Goal: Task Accomplishment & Management: Manage account settings

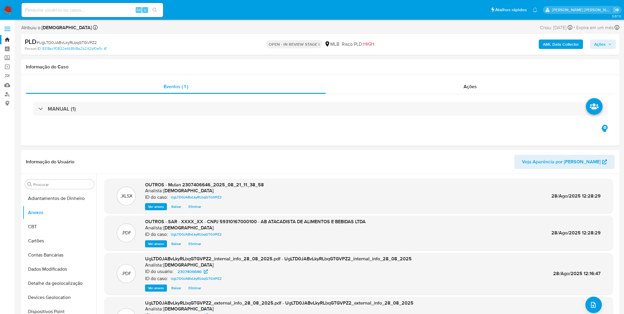
select select "10"
click at [11, 10] on img at bounding box center [8, 10] width 10 height 10
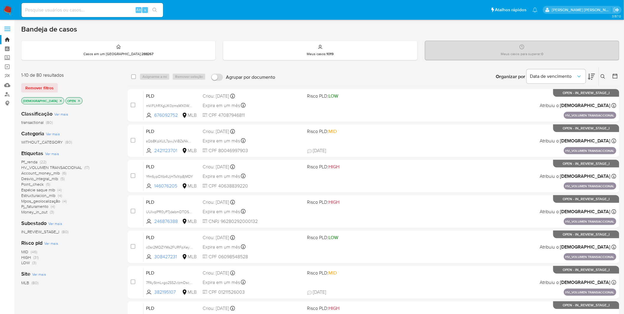
click at [95, 11] on input at bounding box center [93, 10] width 142 height 8
paste input "UUIxqIPR0yP7jdebmDTOSaKG"
type input "UUIxqIPR0yP7jdebmDTOSaKG"
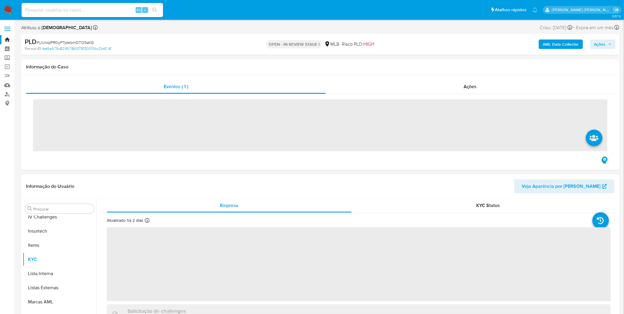
scroll to position [263, 0]
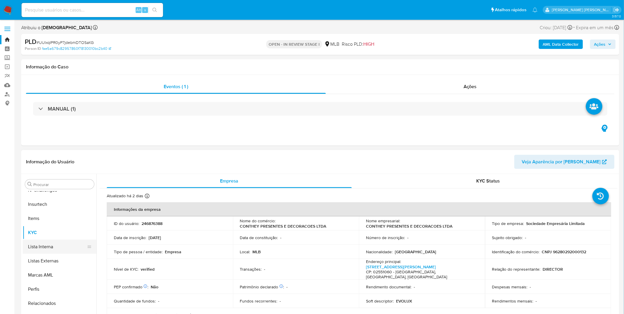
select select "10"
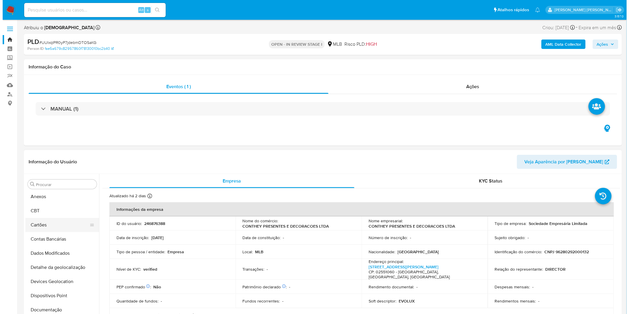
scroll to position [0, 0]
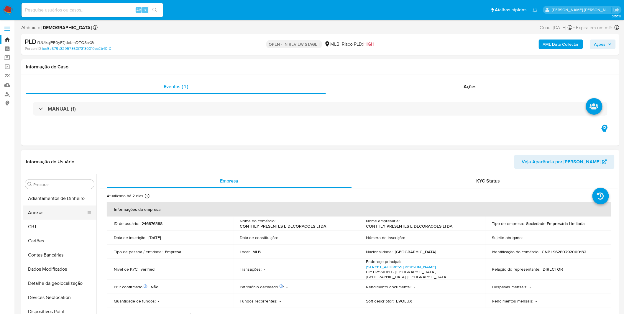
click at [55, 214] on button "Anexos" at bounding box center [57, 213] width 69 height 14
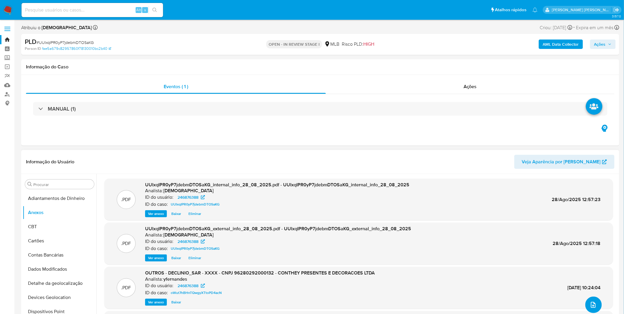
click at [597, 304] on button "upload-file" at bounding box center [594, 305] width 17 height 17
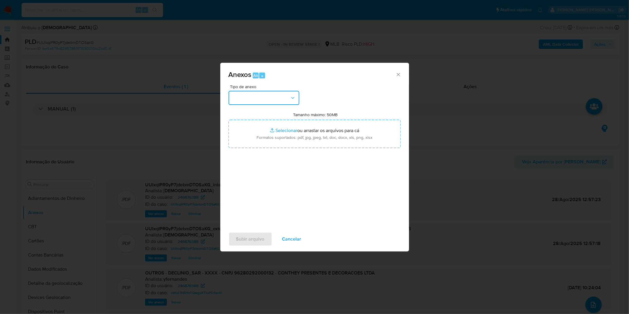
click at [263, 91] on button "button" at bounding box center [264, 98] width 71 height 14
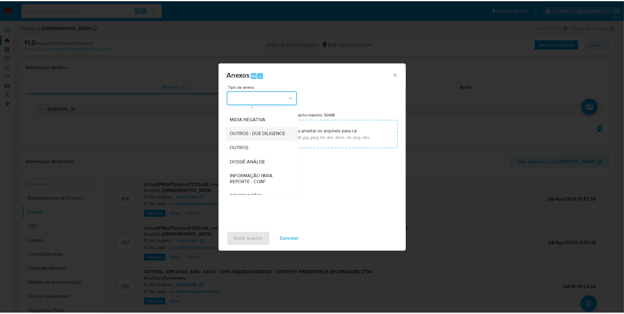
scroll to position [65, 0]
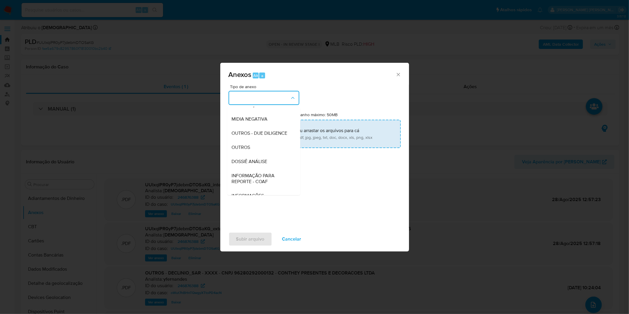
click at [255, 155] on div "OUTROS" at bounding box center [262, 147] width 60 height 14
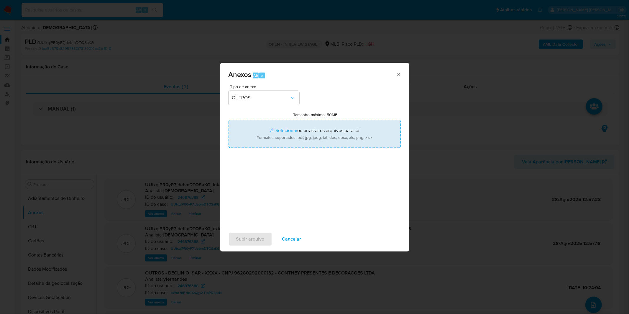
click at [263, 139] on input "Tamanho máximo: 50MB Selecionar arquivos" at bounding box center [315, 134] width 172 height 28
type input "C:\fakepath\DECLINIO SAR - CNPJ 96280292000132 - CONTHEY PRESENTES E DECORACOES…"
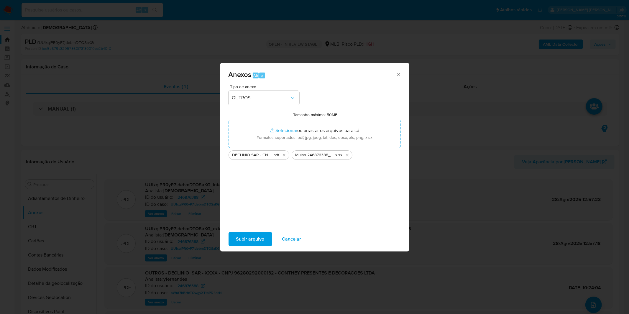
click at [262, 235] on span "Subir arquivo" at bounding box center [250, 239] width 28 height 13
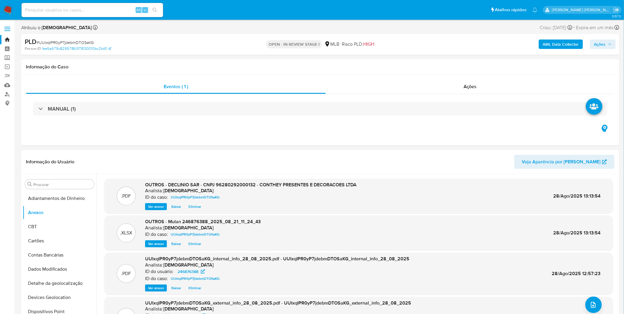
click at [596, 44] on span "Ações" at bounding box center [600, 44] width 12 height 9
click at [425, 65] on span "Resolução do caso" at bounding box center [432, 63] width 40 height 7
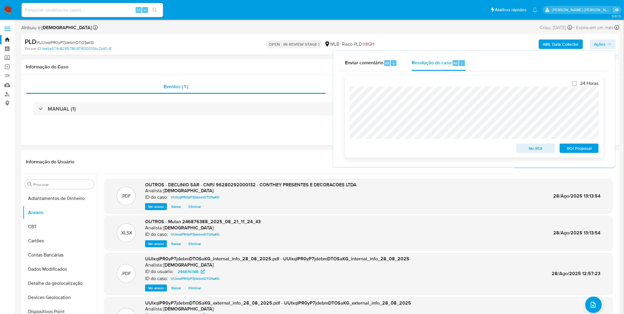
click at [525, 151] on span "No ROI" at bounding box center [536, 148] width 31 height 8
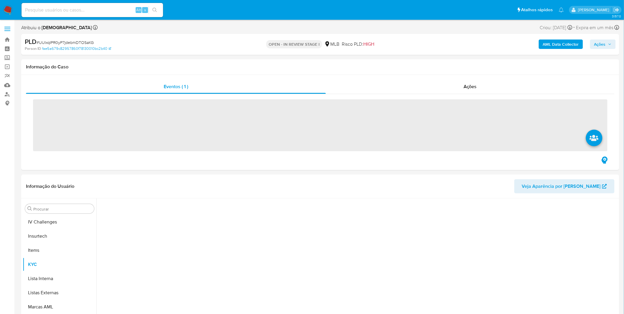
scroll to position [263, 0]
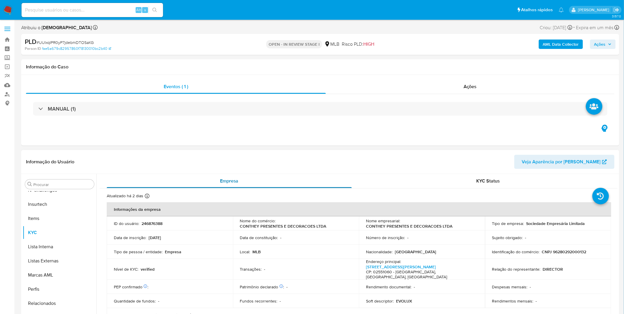
select select "10"
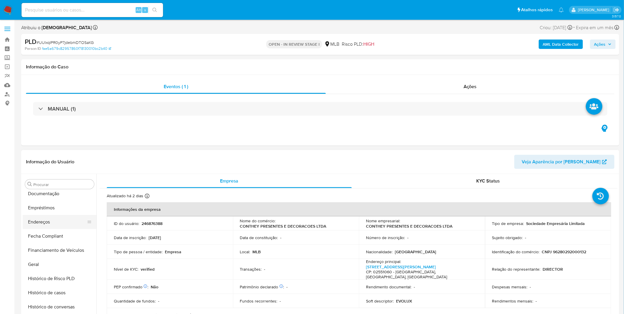
scroll to position [1, 0]
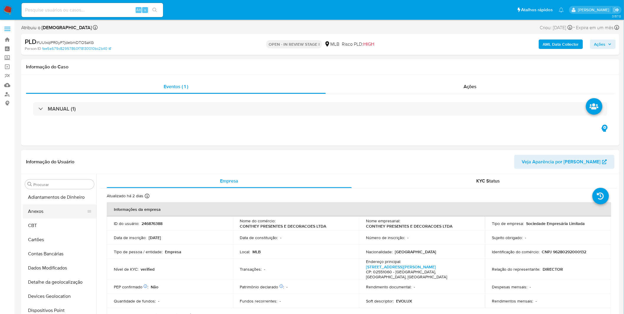
click at [55, 217] on button "Anexos" at bounding box center [57, 211] width 69 height 14
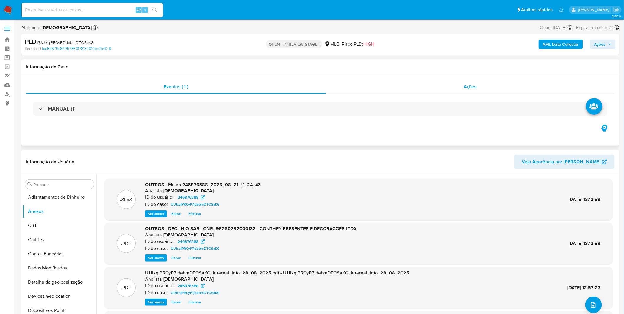
click at [423, 86] on div "Ações" at bounding box center [470, 87] width 289 height 14
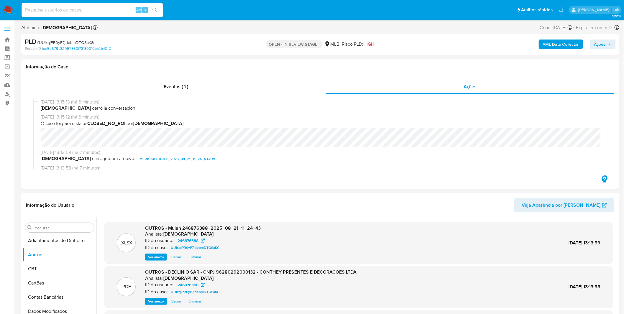
click at [596, 42] on span "Ações" at bounding box center [600, 44] width 12 height 9
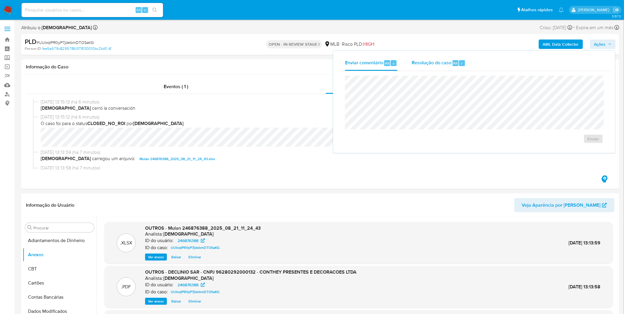
click at [449, 67] on div "Resolução do caso Alt r" at bounding box center [439, 62] width 54 height 15
click at [548, 152] on span "No ROI" at bounding box center [536, 148] width 31 height 8
click at [548, 152] on div "No ROI" at bounding box center [536, 147] width 44 height 12
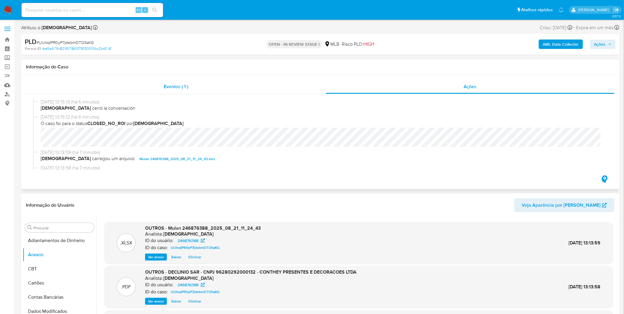
click at [128, 93] on div "Eventos ( 1 )" at bounding box center [176, 87] width 300 height 14
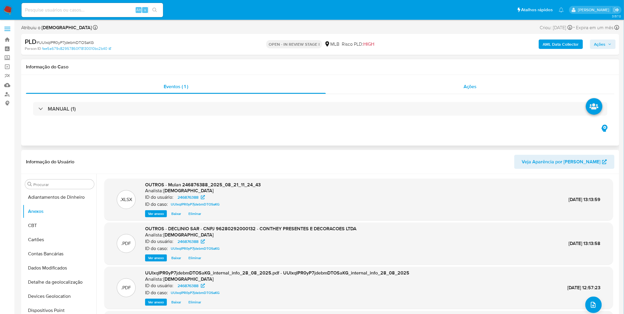
click at [420, 88] on div "Ações" at bounding box center [470, 87] width 289 height 14
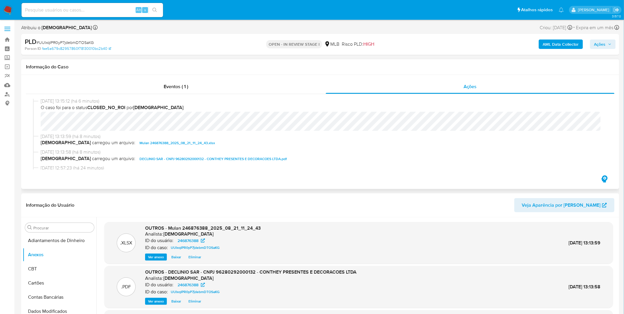
scroll to position [0, 0]
